Goal: Entertainment & Leisure: Browse casually

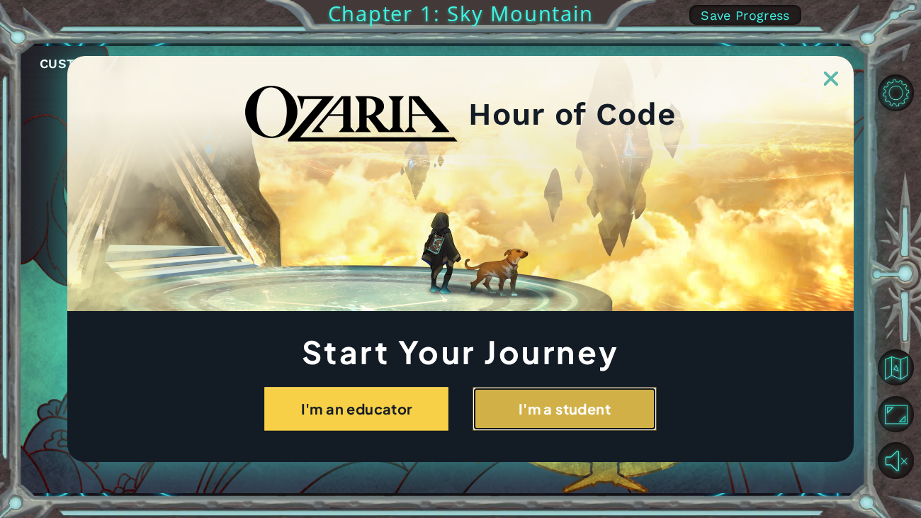
click at [608, 402] on button "I'm a student" at bounding box center [564, 409] width 184 height 44
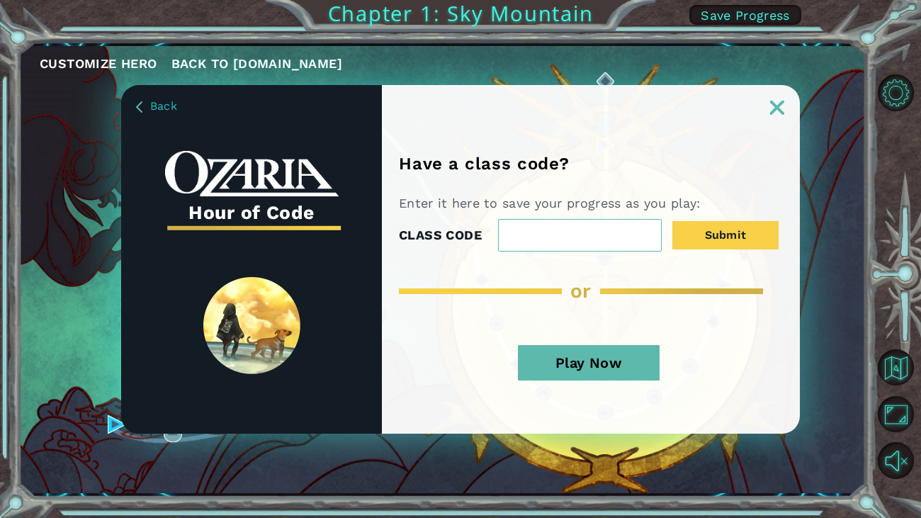
click at [586, 364] on button "Play Now" at bounding box center [589, 362] width 142 height 35
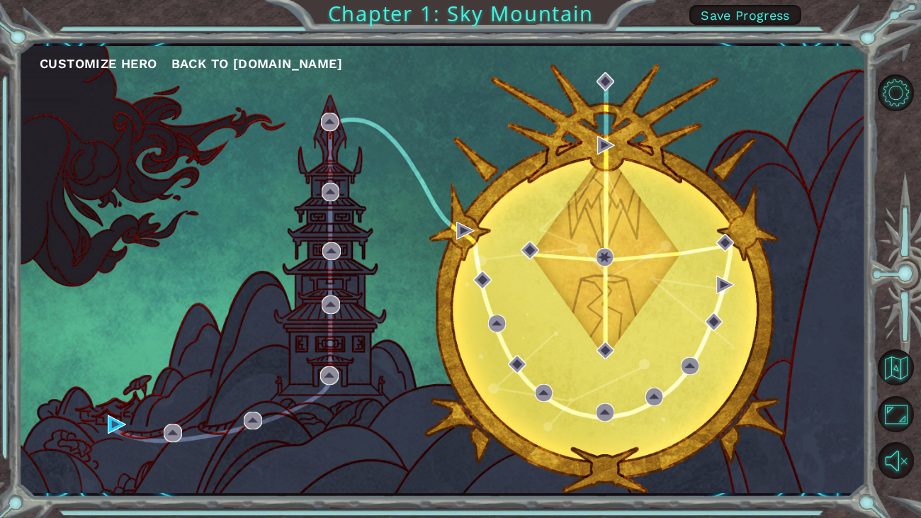
click at [593, 366] on div "Customize Hero Back to [DOMAIN_NAME]" at bounding box center [441, 269] width 847 height 447
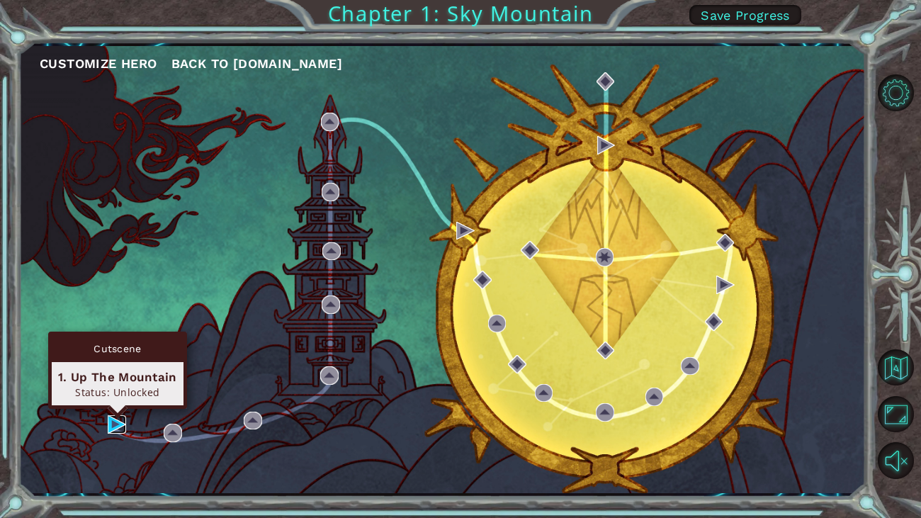
click at [111, 423] on img at bounding box center [117, 424] width 18 height 18
